Goal: Check status

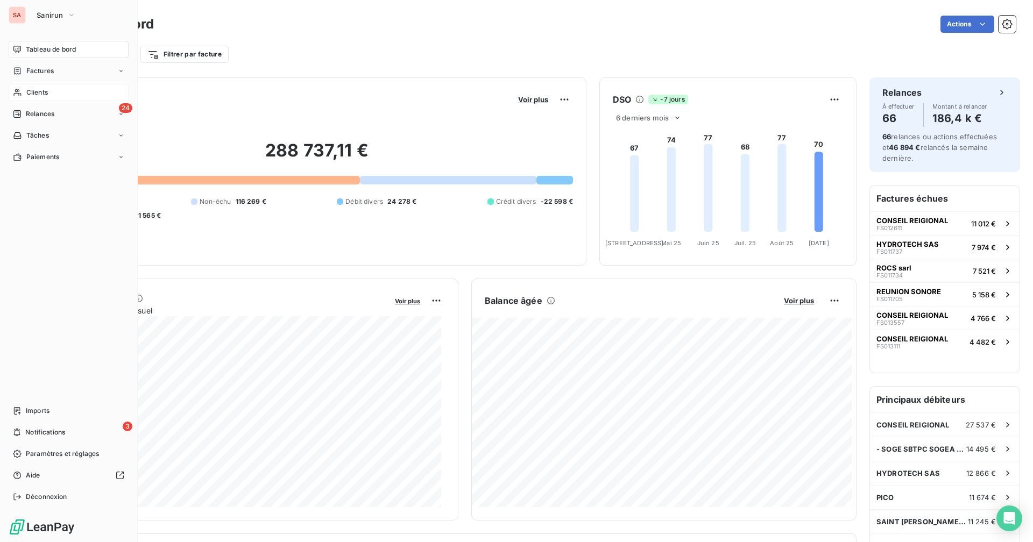
click at [47, 93] on span "Clients" at bounding box center [37, 93] width 22 height 10
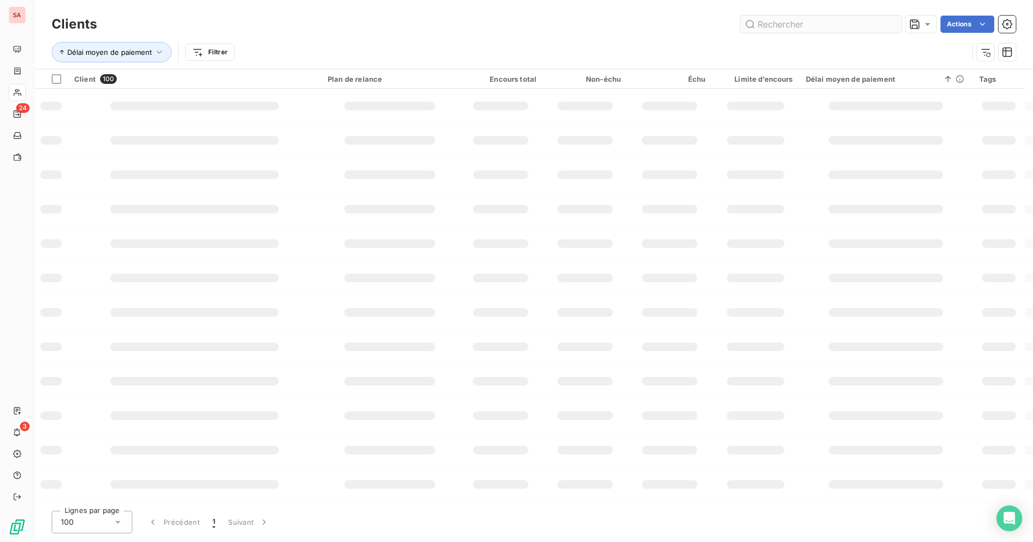
click at [806, 23] on input "text" at bounding box center [821, 24] width 161 height 17
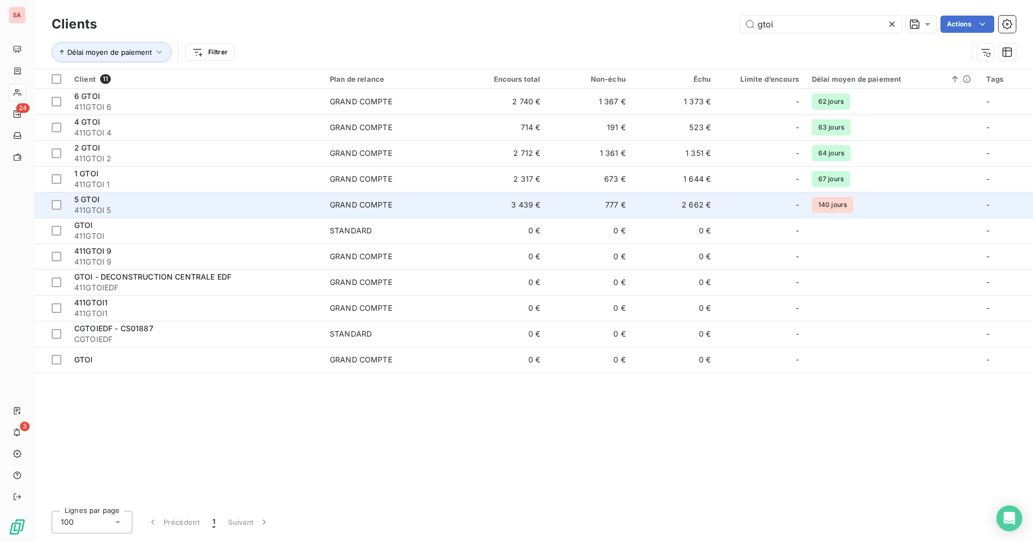
type input "gtoi"
click at [505, 209] on td "3 439 €" at bounding box center [504, 205] width 85 height 26
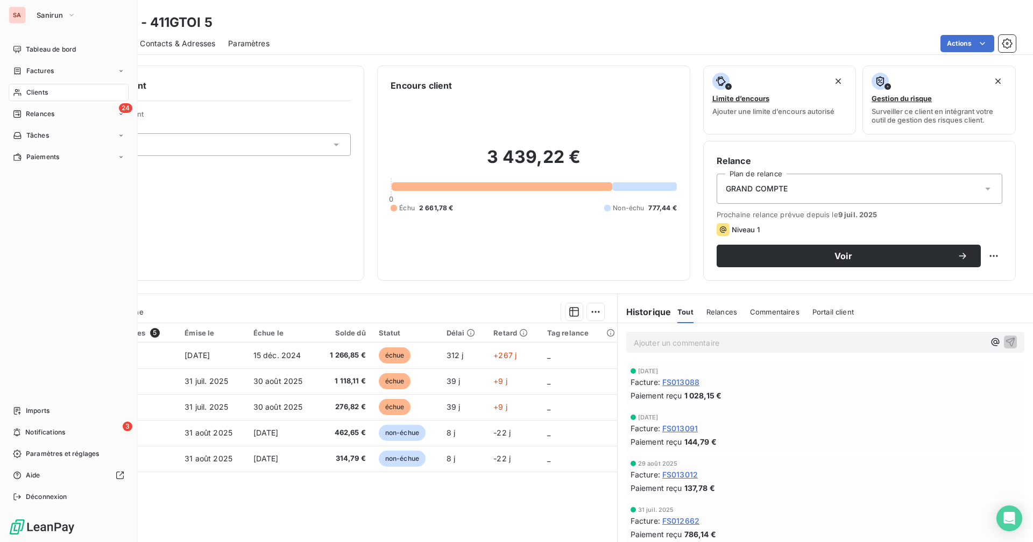
click at [26, 95] on span "Clients" at bounding box center [37, 93] width 22 height 10
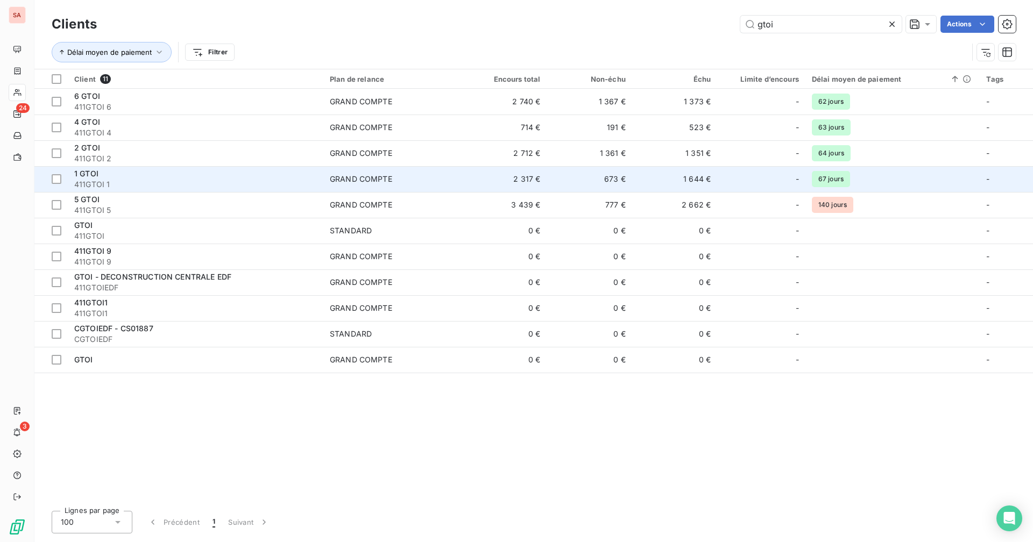
click at [494, 181] on td "2 317 €" at bounding box center [504, 179] width 85 height 26
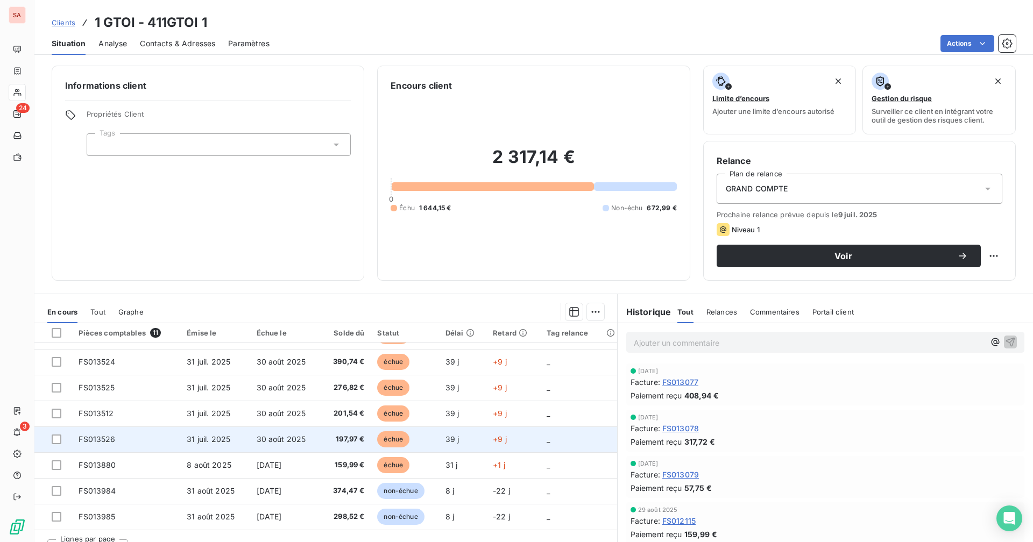
scroll to position [20, 0]
